Goal: Task Accomplishment & Management: Complete application form

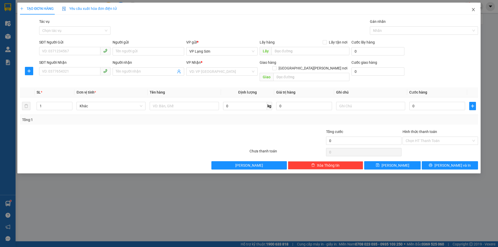
click at [478, 10] on span "Close" at bounding box center [474, 10] width 15 height 15
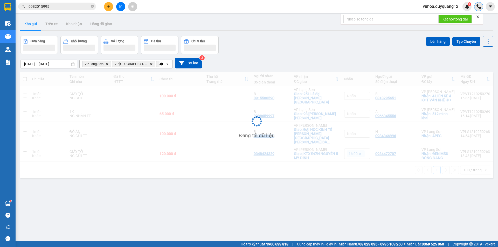
click at [476, 10] on div at bounding box center [479, 6] width 9 height 9
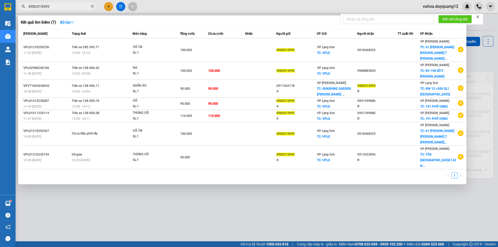
click at [70, 8] on input "0982015995" at bounding box center [59, 7] width 61 height 6
type input "0"
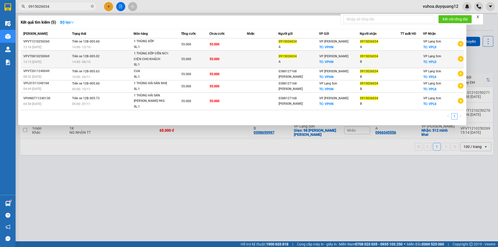
type input "0915026034"
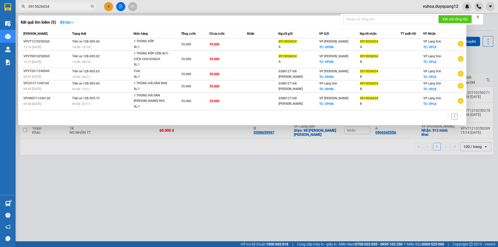
drag, startPoint x: 389, startPoint y: 55, endPoint x: 46, endPoint y: 258, distance: 398.6
drag, startPoint x: 46, startPoint y: 258, endPoint x: 256, endPoint y: 45, distance: 298.5
click at [256, 45] on td at bounding box center [262, 44] width 31 height 12
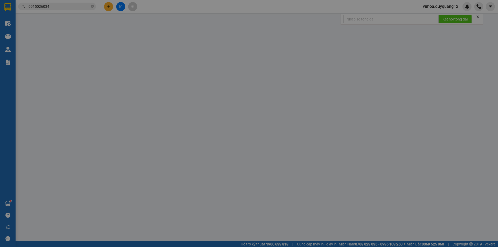
type input "0915026034"
type input "A"
checkbox input "true"
type input "VPHN"
type input "0915026034"
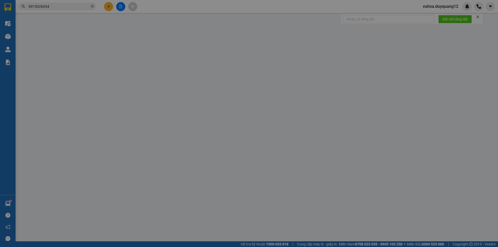
type input "A"
checkbox input "true"
type input "VPLS"
type input "55.000"
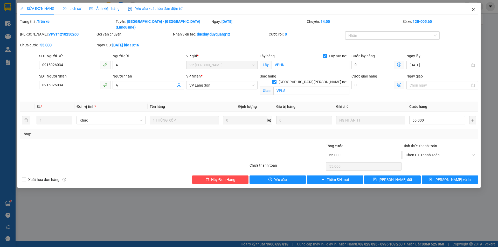
click at [473, 10] on icon "close" at bounding box center [473, 9] width 3 height 3
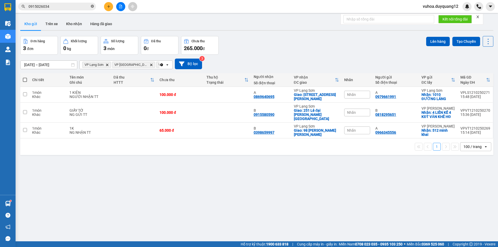
click at [92, 8] on icon "close-circle" at bounding box center [92, 6] width 3 height 3
click at [79, 9] on input "text" at bounding box center [59, 7] width 61 height 6
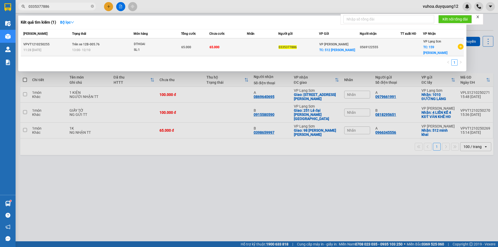
type input "0335377886"
drag, startPoint x: 303, startPoint y: 41, endPoint x: 307, endPoint y: 41, distance: 3.6
click at [307, 41] on td "0335377886" at bounding box center [299, 47] width 41 height 18
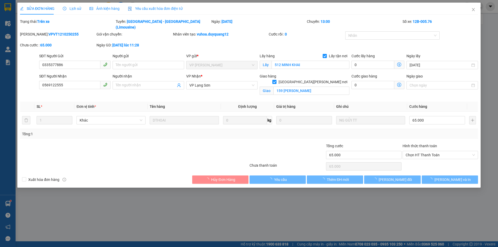
type input "0335377886"
checkbox input "true"
type input "512 MINH KHAI"
type input "0569122555"
checkbox input "true"
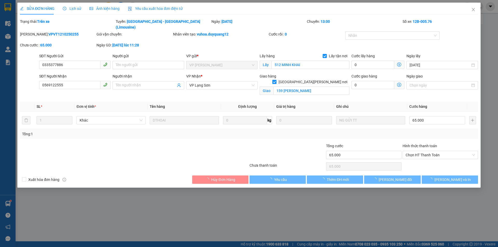
type input "159 [PERSON_NAME]"
type input "65.000"
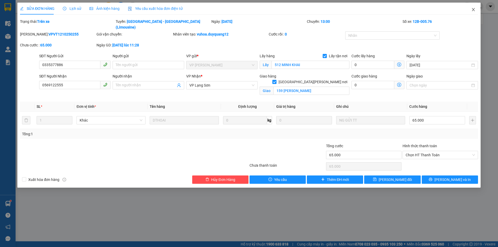
click at [473, 9] on icon "close" at bounding box center [474, 10] width 4 height 4
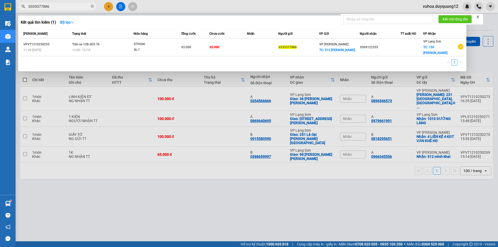
drag, startPoint x: 48, startPoint y: 10, endPoint x: 25, endPoint y: 14, distance: 23.3
click at [25, 11] on div "Kết quả [PERSON_NAME] ( 1 ) Bộ lọc Mã ĐH Trạng thái Món hàng Tổng [PERSON_NAME]…" at bounding box center [50, 6] width 101 height 9
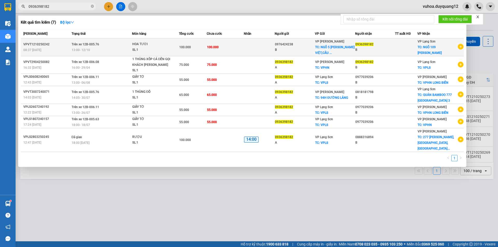
type input "0936398182"
click at [355, 52] on div "VP [PERSON_NAME] TC: [PERSON_NAME] 5 [PERSON_NAME] VIỆT,CẦU ..." at bounding box center [335, 47] width 40 height 17
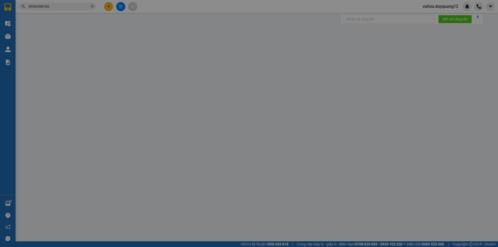
type input "0976424238"
type input "B"
checkbox input "true"
type input "NGÕ 5 [PERSON_NAME] VIỆT,[GEOGRAPHIC_DATA],[GEOGRAPHIC_DATA]"
type input "0936398182"
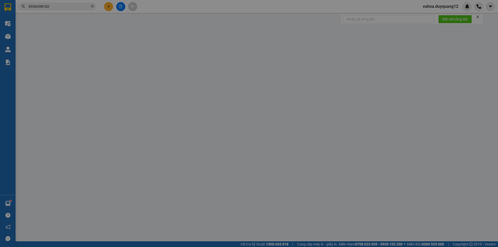
type input "B"
checkbox input "true"
type input "NGÕ 109 [PERSON_NAME]"
type input "100.000"
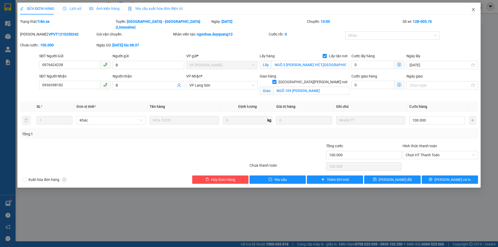
click at [474, 11] on icon "close" at bounding box center [474, 10] width 4 height 4
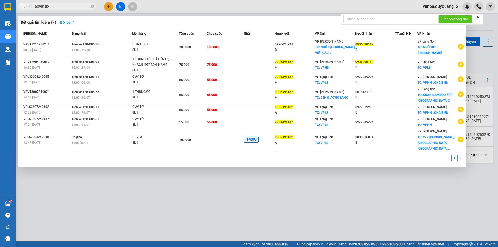
click at [68, 8] on input "0936398182" at bounding box center [59, 7] width 61 height 6
type input "0"
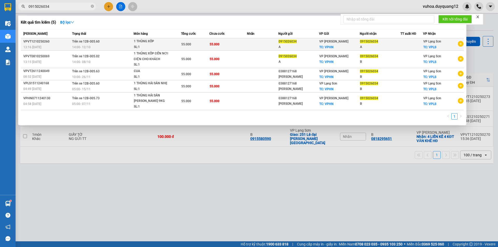
type input "0915026034"
click at [288, 43] on span "0915026034" at bounding box center [288, 42] width 18 height 4
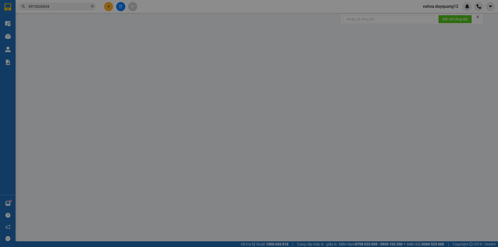
type input "0915026034"
type input "A"
checkbox input "true"
type input "VPHN"
type input "0915026034"
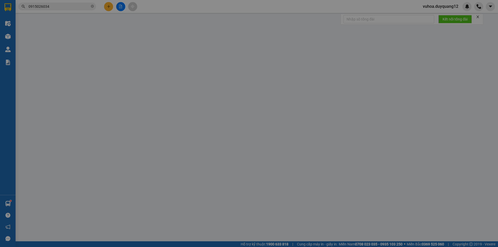
type input "A"
checkbox input "true"
type input "VPLS"
type input "55.000"
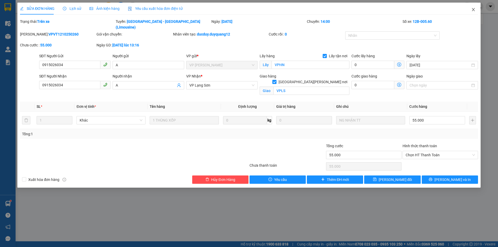
click at [474, 10] on icon "close" at bounding box center [474, 10] width 4 height 4
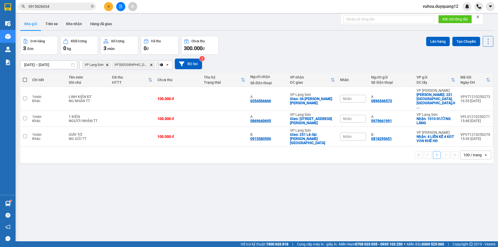
click at [53, 8] on input "0915026034" at bounding box center [59, 7] width 61 height 6
type input "0"
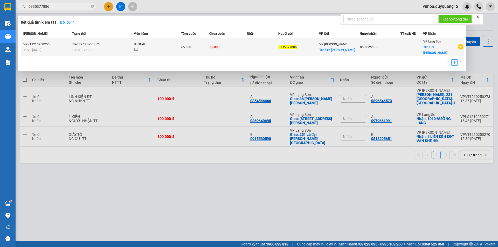
type input "0335377886"
click at [263, 46] on td at bounding box center [262, 47] width 31 height 18
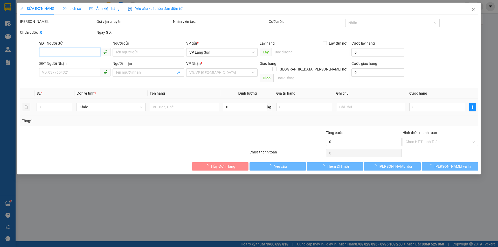
type input "0335377886"
checkbox input "true"
type input "512 MINH KHAI"
type input "0569122555"
checkbox input "true"
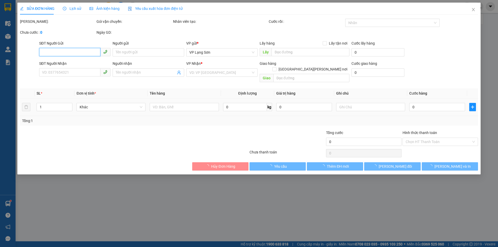
type input "159 [PERSON_NAME]"
type input "65.000"
